Goal: Task Accomplishment & Management: Use online tool/utility

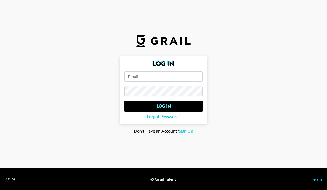
click at [141, 73] on input "email" at bounding box center [163, 76] width 78 height 10
type input "[EMAIL_ADDRESS][PERSON_NAME][DOMAIN_NAME]"
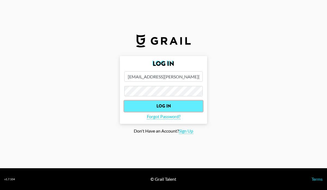
click at [135, 105] on input "Log In" at bounding box center [163, 106] width 78 height 11
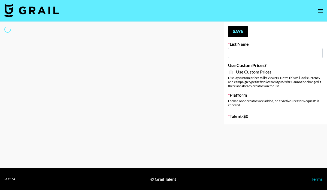
click at [320, 12] on icon "open drawer" at bounding box center [320, 10] width 5 height 3
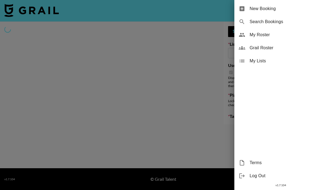
type input "FlexiSpot (Japanese Joinery Bed)"
checkbox input "true"
select select "Brand"
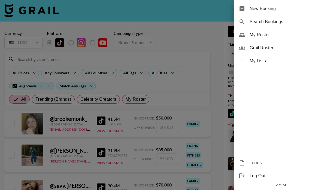
click at [264, 5] on div "New Booking" at bounding box center [280, 8] width 93 height 13
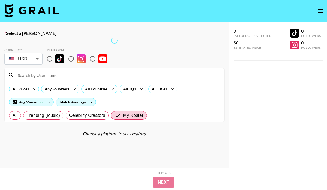
click at [30, 78] on input at bounding box center [117, 75] width 206 height 9
click at [30, 73] on input "he" at bounding box center [117, 75] width 206 height 9
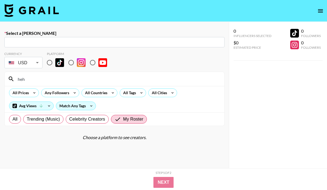
type input "heh"
